Goal: Task Accomplishment & Management: Manage account settings

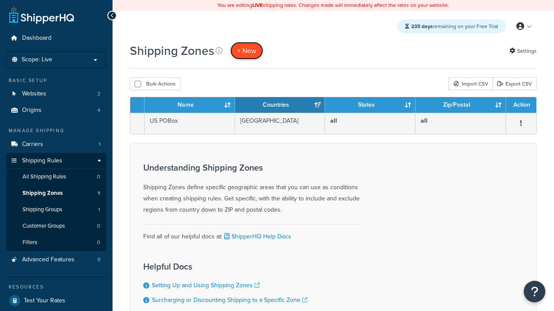
click at [247, 51] on span "+ New" at bounding box center [246, 51] width 19 height 10
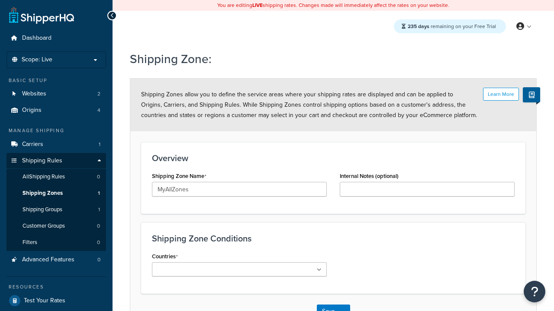
click at [239, 269] on ul at bounding box center [239, 270] width 175 height 14
click at [328, 305] on button "Save" at bounding box center [328, 312] width 23 height 14
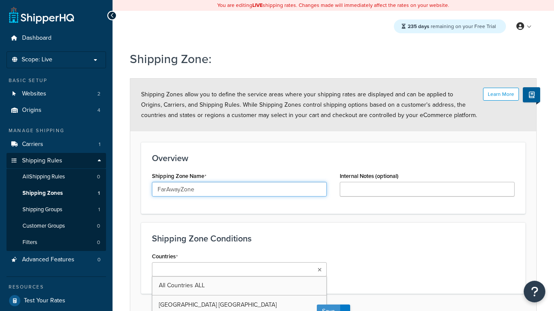
scroll to position [10, 0]
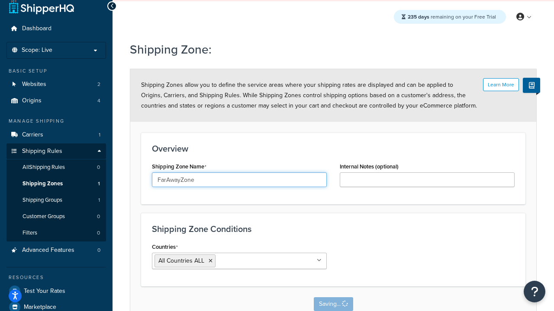
type input "FarAwayZone"
click at [239, 261] on input "Countries" at bounding box center [256, 261] width 77 height 10
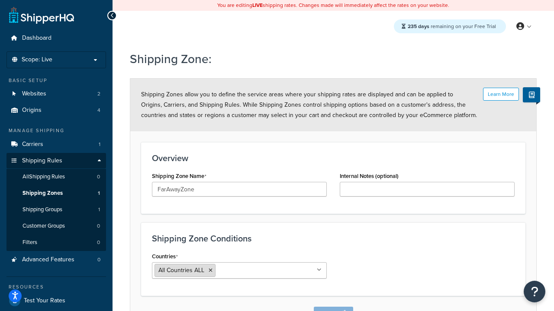
click at [181, 271] on span "All Countries ALL" at bounding box center [181, 270] width 46 height 9
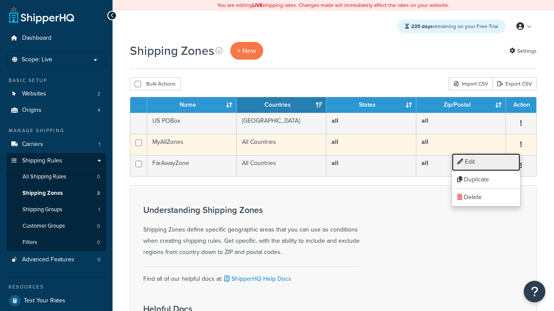
click at [485, 162] on link "Edit" at bounding box center [486, 163] width 68 height 18
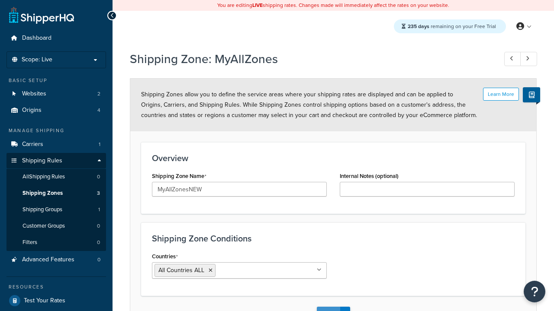
type input "MyAllZonesNEW"
click at [328, 307] on button "Save" at bounding box center [328, 314] width 23 height 14
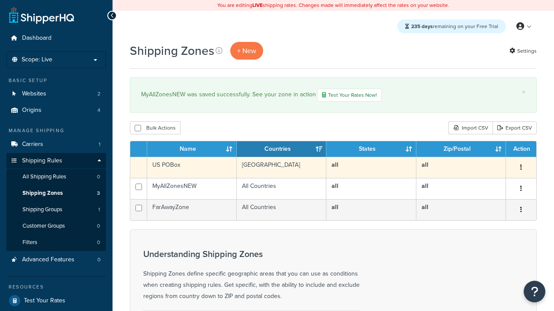
click at [520, 169] on icon "button" at bounding box center [521, 167] width 2 height 6
click at [485, 186] on link "Duplicate" at bounding box center [486, 186] width 68 height 18
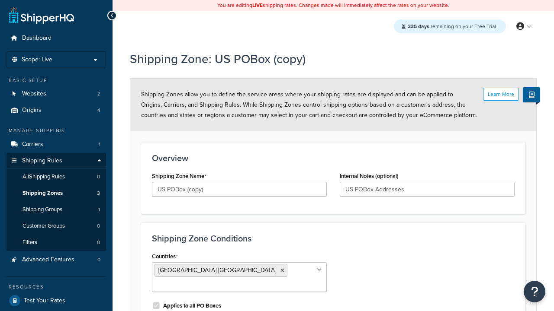
scroll to position [83, 0]
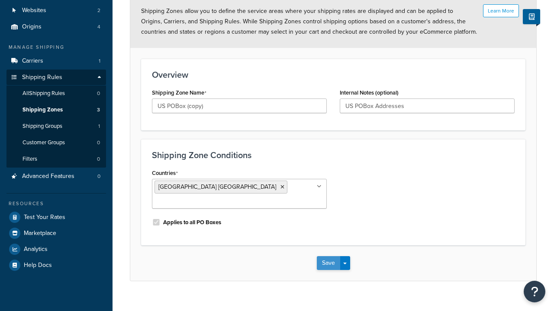
click at [328, 256] on button "Save" at bounding box center [328, 263] width 23 height 14
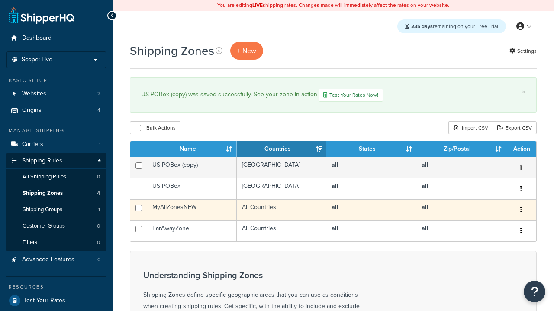
click at [520, 211] on icon "button" at bounding box center [521, 210] width 2 height 6
click at [0, 0] on link "Delete" at bounding box center [0, 0] width 0 height 0
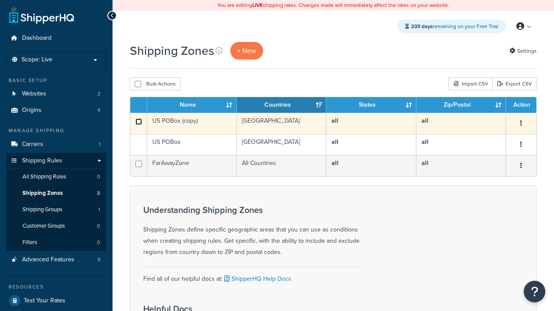
click at [138, 122] on input "checkbox" at bounding box center [138, 122] width 6 height 6
checkbox input "true"
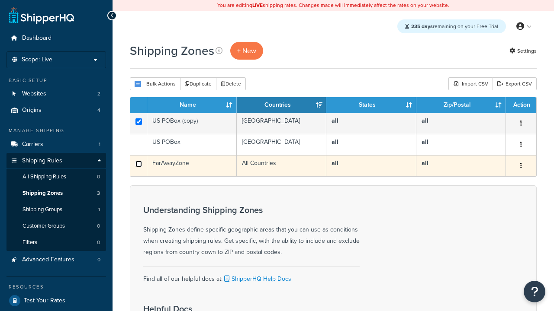
click at [138, 164] on input "checkbox" at bounding box center [138, 164] width 6 height 6
checkbox input "true"
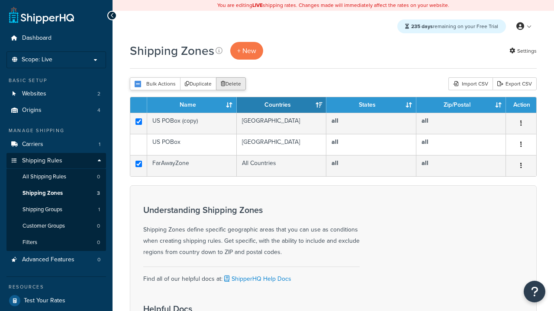
click at [233, 84] on button "Delete" at bounding box center [231, 83] width 30 height 13
